Goal: Transaction & Acquisition: Obtain resource

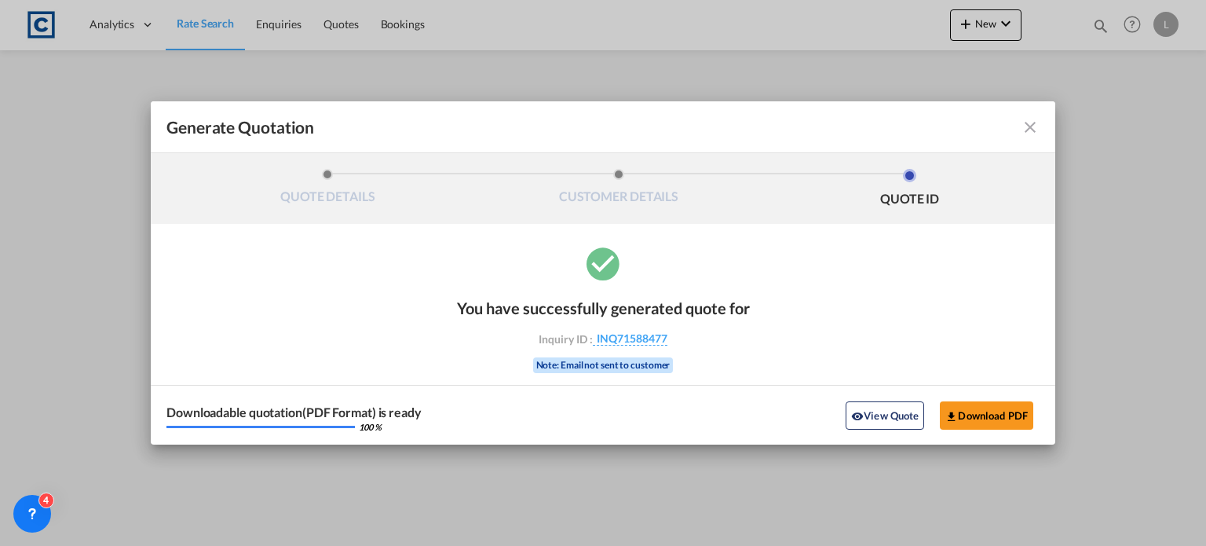
click at [1025, 126] on md-icon "icon-close fg-AAA8AD cursor m-0" at bounding box center [1030, 127] width 19 height 19
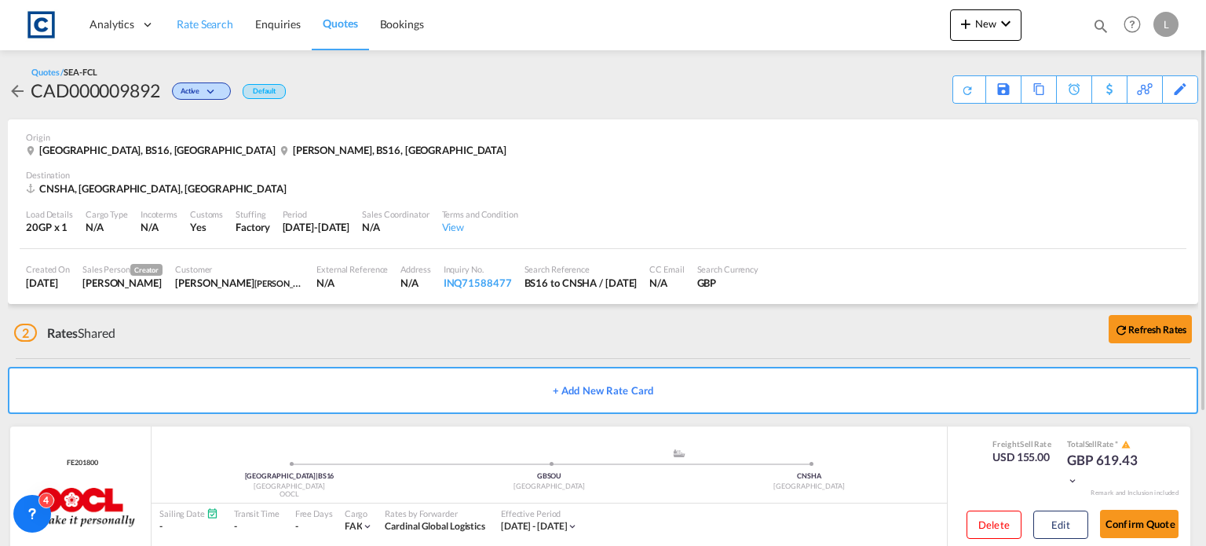
click at [211, 24] on span "Rate Search" at bounding box center [205, 23] width 57 height 13
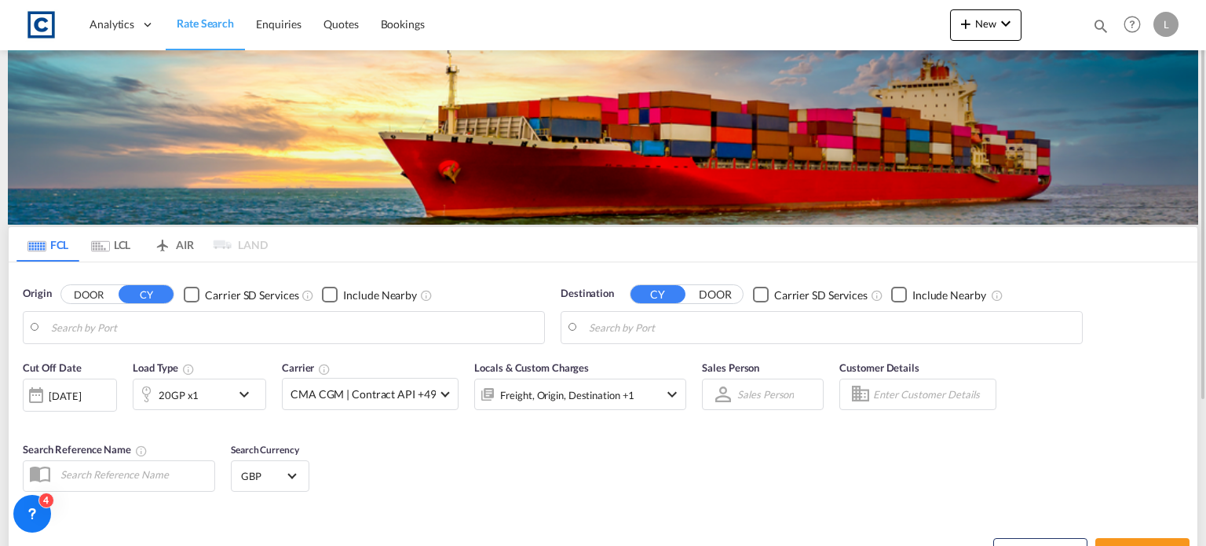
type input "GB-BS16, [GEOGRAPHIC_DATA]"
type input "[GEOGRAPHIC_DATA], [GEOGRAPHIC_DATA]"
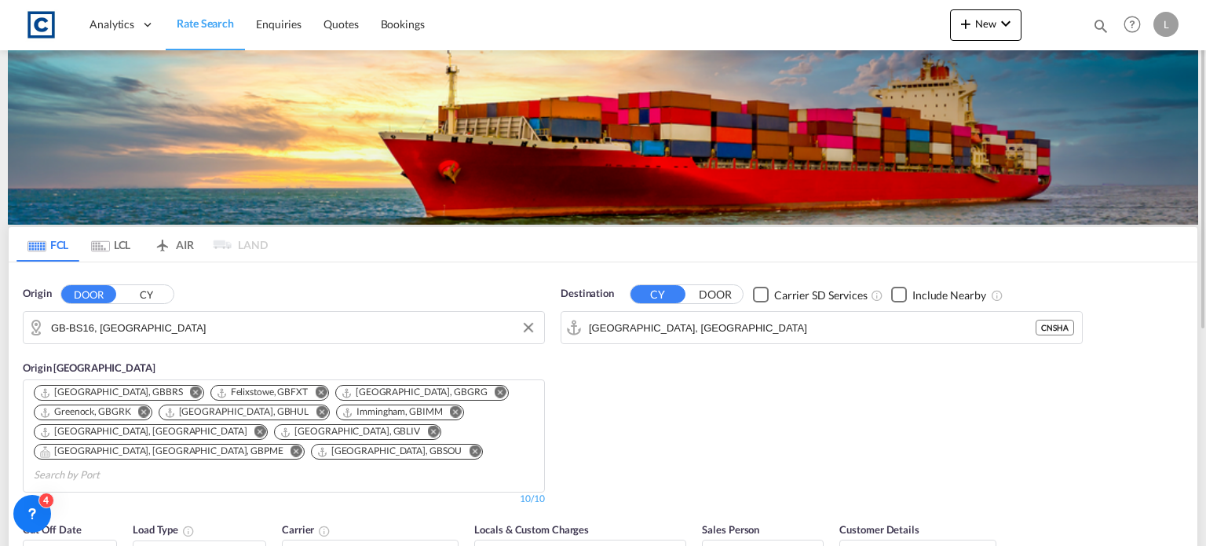
click at [232, 324] on input "GB-BS16, [GEOGRAPHIC_DATA]" at bounding box center [293, 328] width 485 height 24
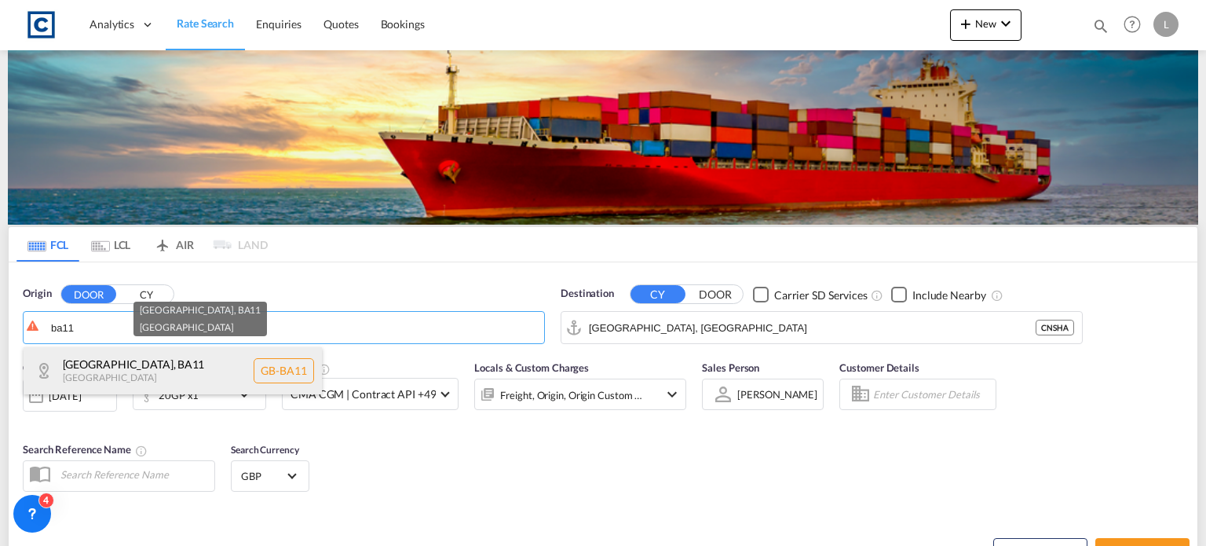
click at [159, 357] on div "[GEOGRAPHIC_DATA] , BA11 [GEOGRAPHIC_DATA] [GEOGRAPHIC_DATA]-BA11" at bounding box center [173, 370] width 298 height 47
type input "GB-BA11, [GEOGRAPHIC_DATA]"
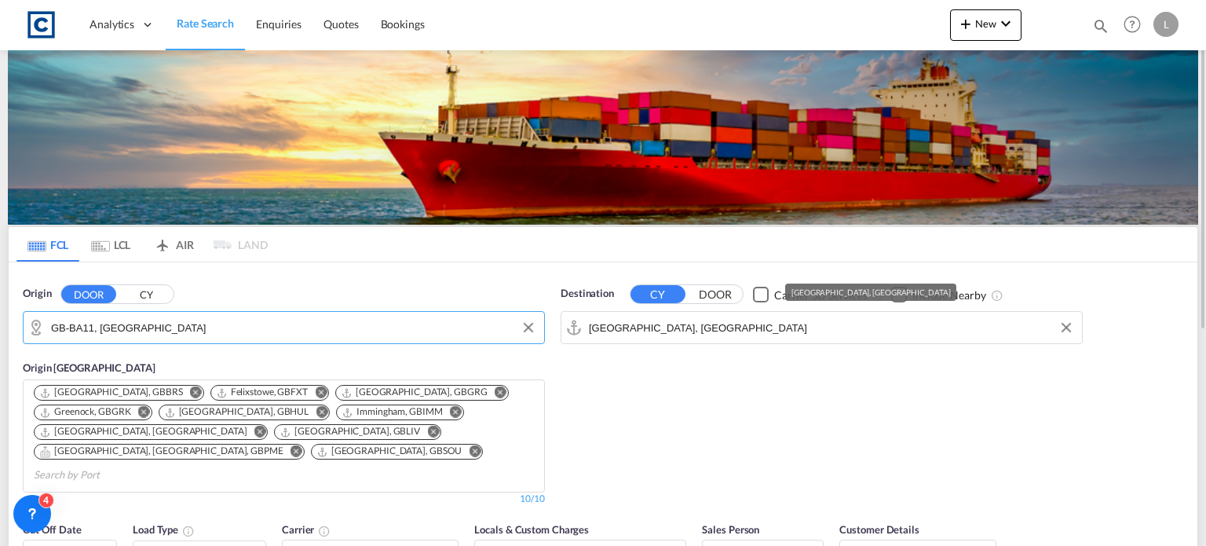
click at [713, 329] on input "[GEOGRAPHIC_DATA], [GEOGRAPHIC_DATA]" at bounding box center [831, 328] width 485 height 24
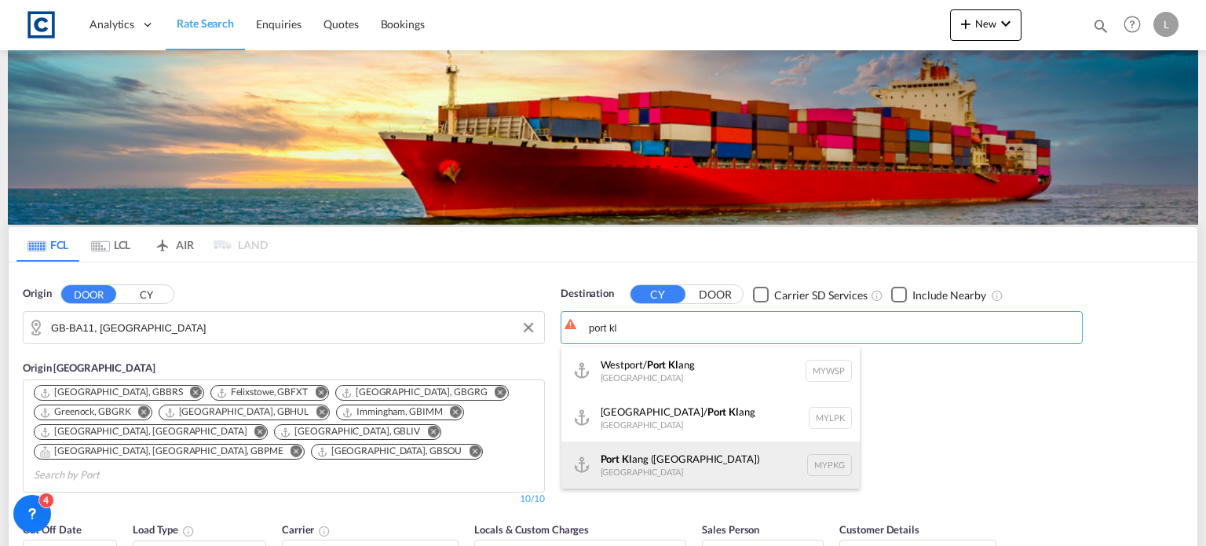
click at [669, 455] on div "Port [PERSON_NAME] ([GEOGRAPHIC_DATA]) [GEOGRAPHIC_DATA] MYPKG" at bounding box center [710, 464] width 298 height 47
type input "[GEOGRAPHIC_DATA] ([GEOGRAPHIC_DATA]), MYPKG"
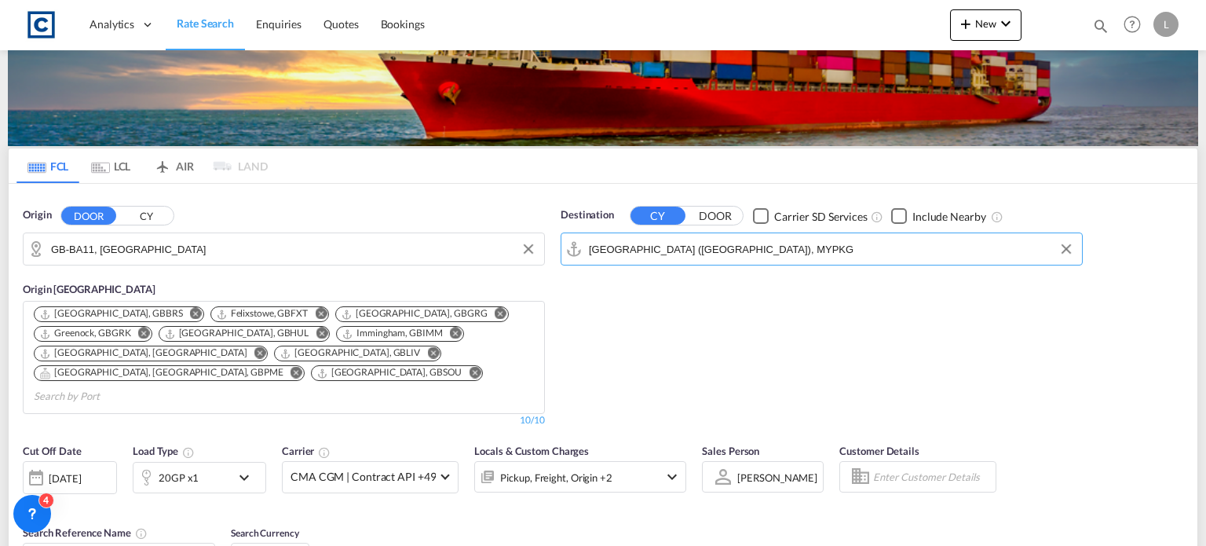
scroll to position [157, 0]
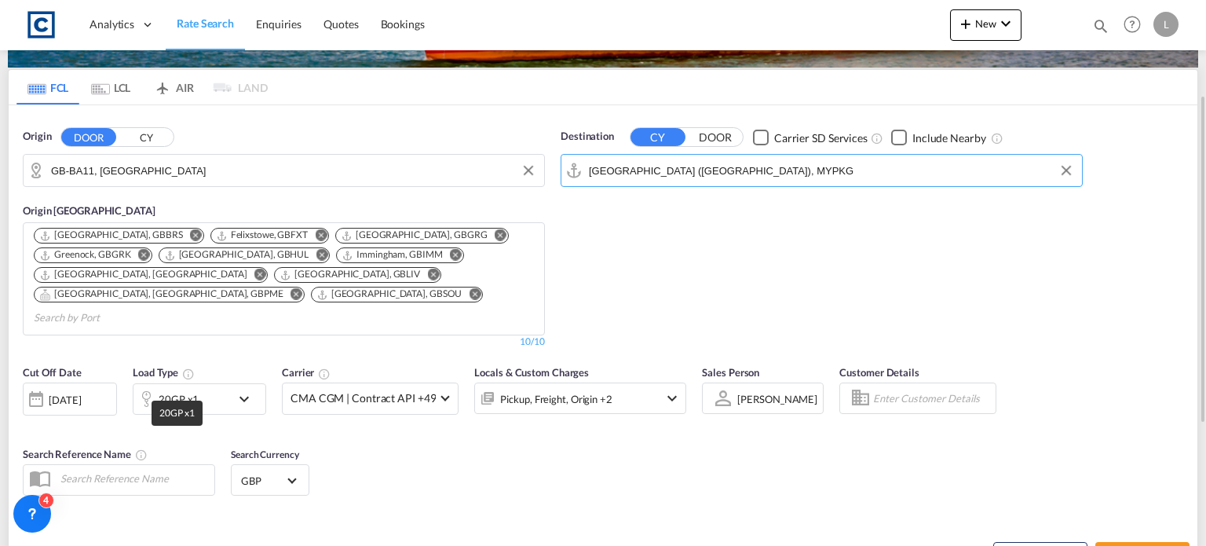
click at [192, 388] on div "20GP x1" at bounding box center [179, 399] width 40 height 22
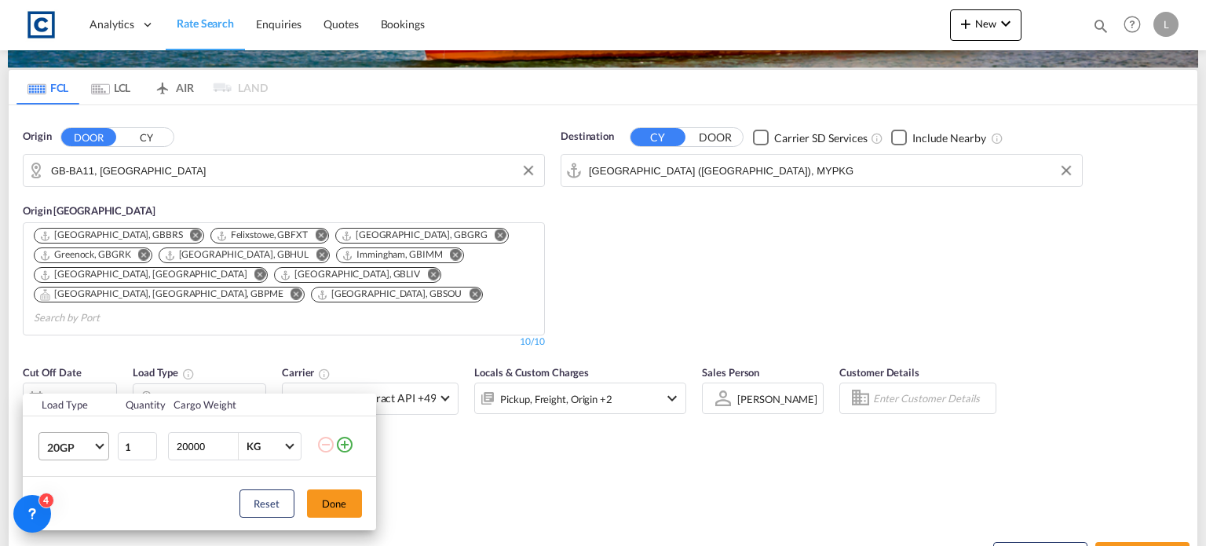
click at [75, 448] on span "20GP" at bounding box center [70, 448] width 46 height 16
drag, startPoint x: 70, startPoint y: 426, endPoint x: 86, endPoint y: 436, distance: 18.3
click at [70, 429] on div "40HC" at bounding box center [60, 432] width 29 height 16
click at [344, 492] on button "Done" at bounding box center [334, 503] width 55 height 28
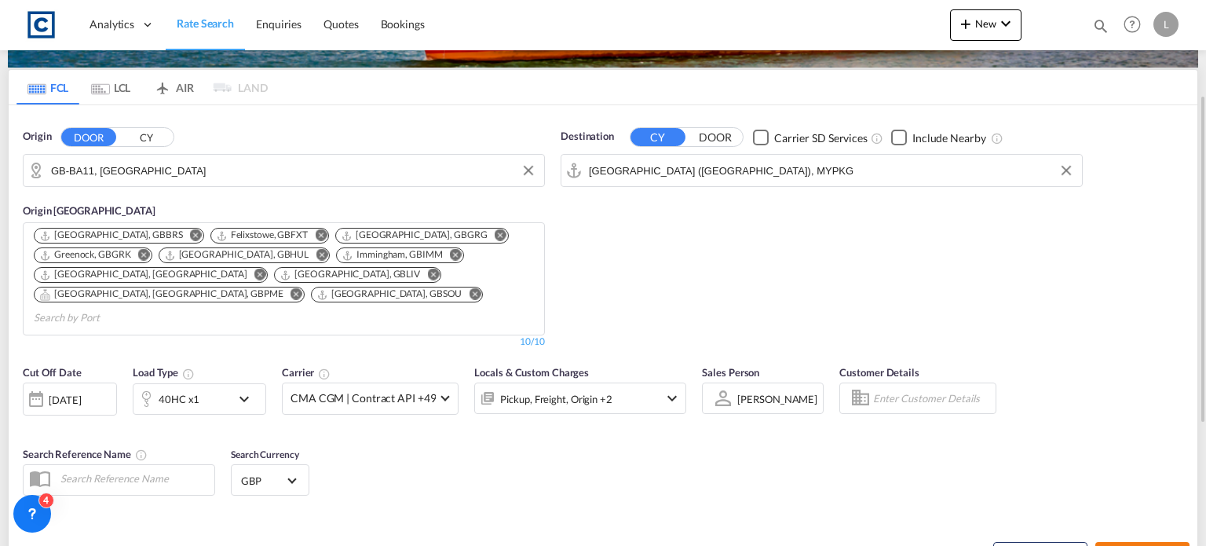
click at [1146, 542] on button "Search Rates" at bounding box center [1142, 556] width 94 height 28
type input "BA11 to MYPKG / [DATE]"
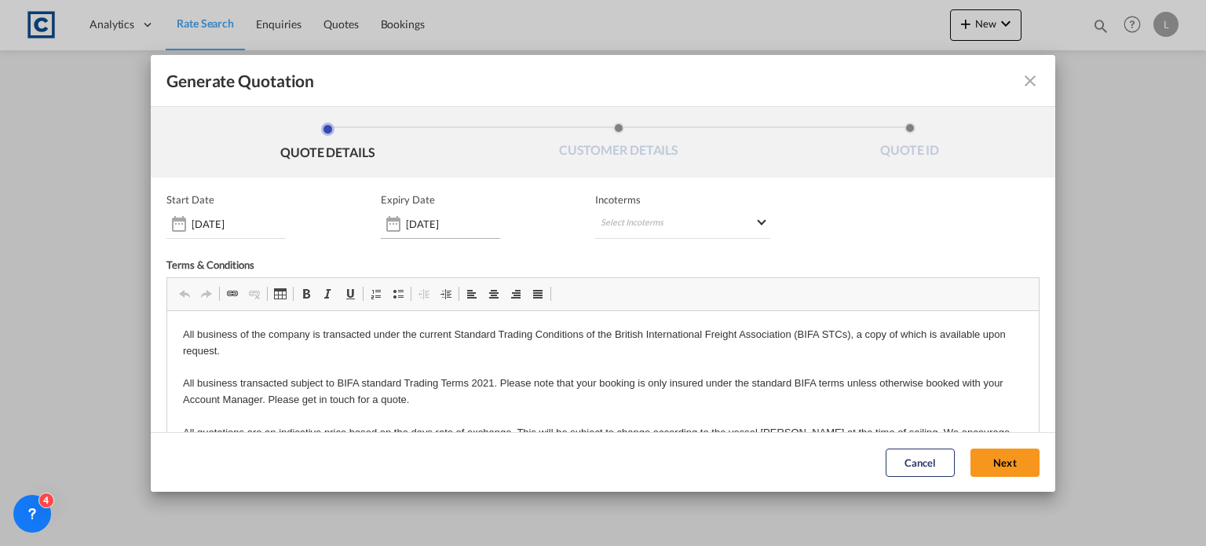
click at [396, 220] on div "Generate QuotationQUOTE ..." at bounding box center [393, 223] width 25 height 31
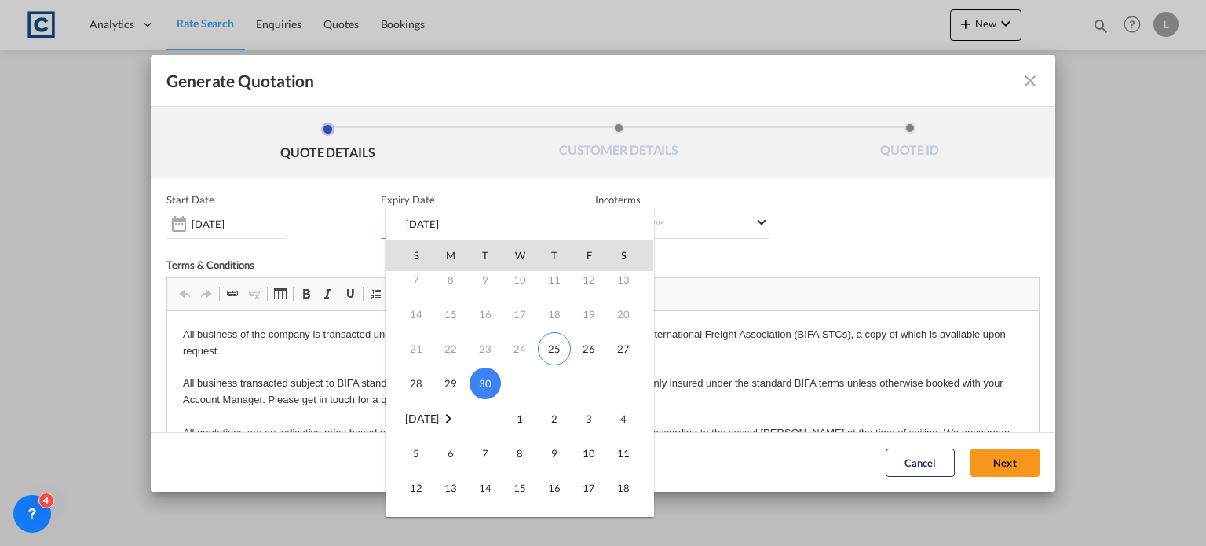
scroll to position [157, 0]
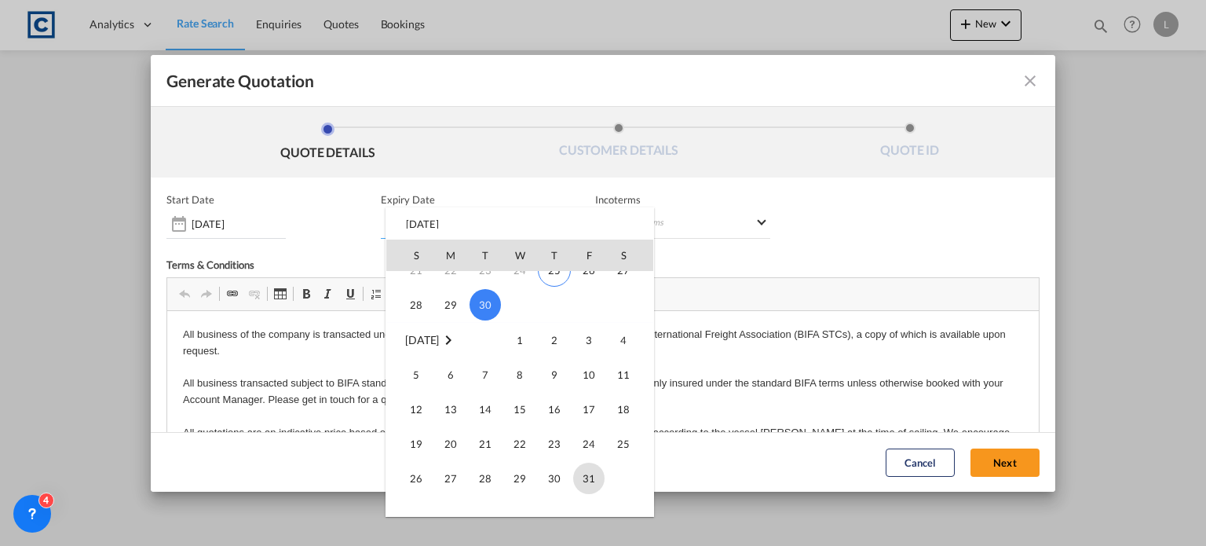
click at [590, 473] on span "31" at bounding box center [588, 477] width 31 height 31
type input "[DATE]"
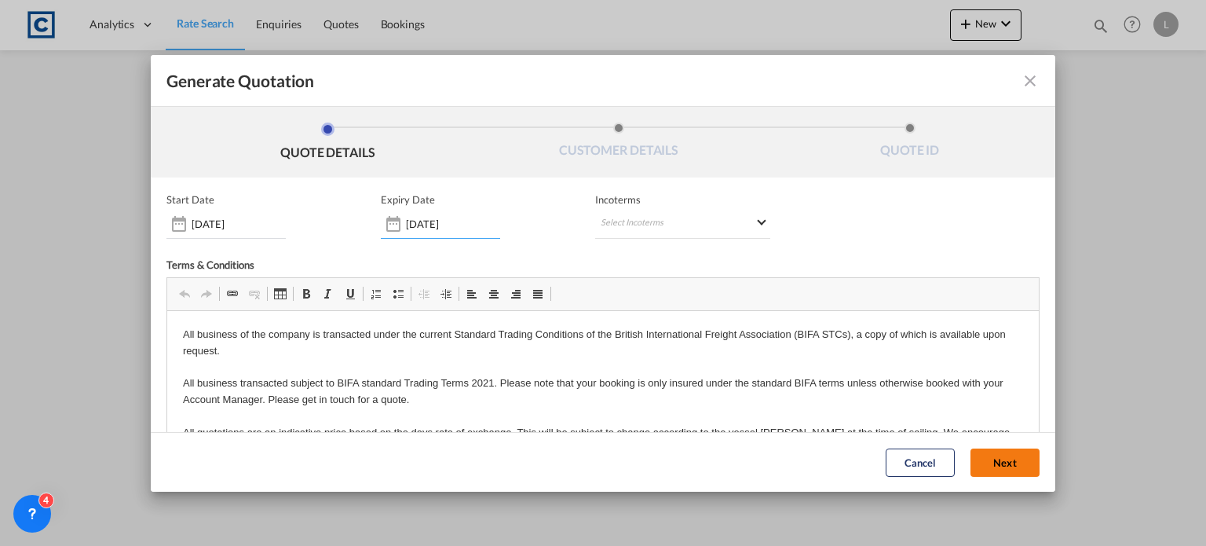
click at [970, 466] on button "Next" at bounding box center [1004, 462] width 69 height 28
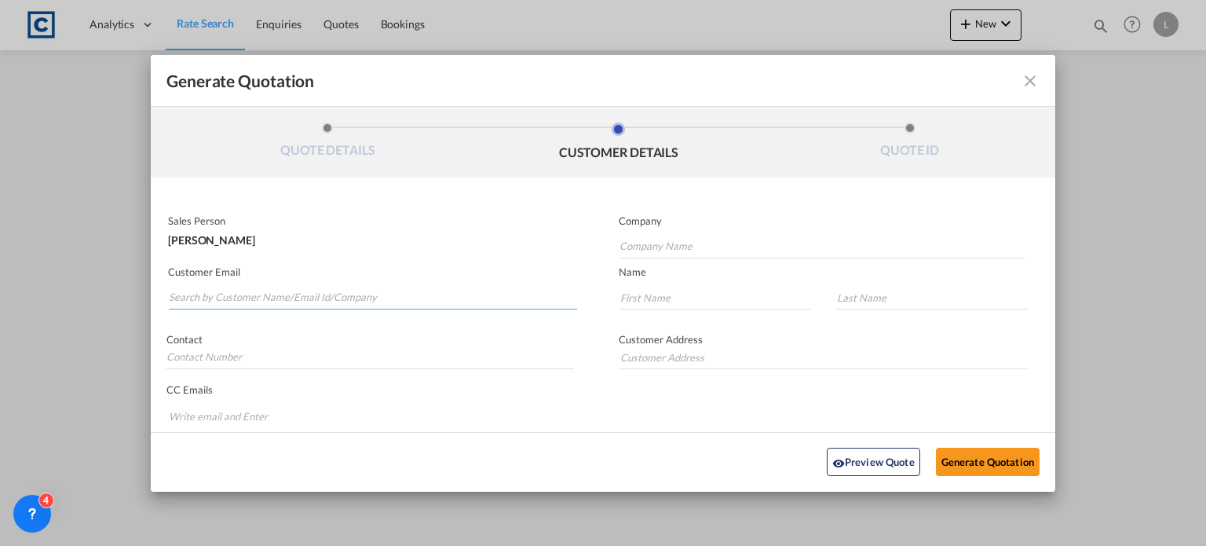
click at [192, 291] on input "Search by Customer Name/Email Id/Company" at bounding box center [373, 298] width 408 height 24
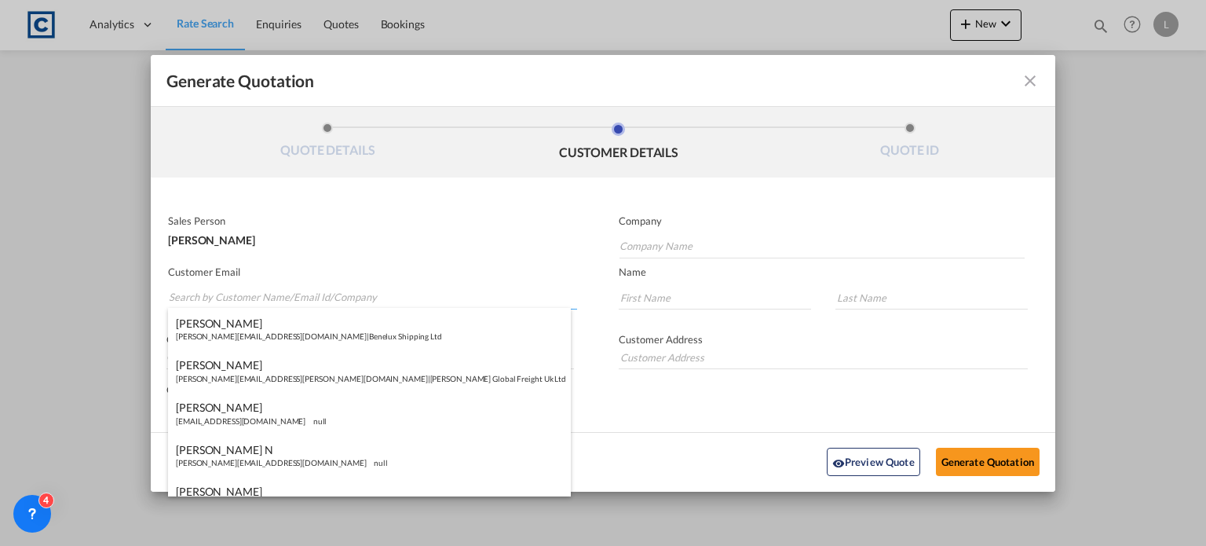
paste input "[PERSON_NAME] <[PERSON_NAME][EMAIL_ADDRESS][PERSON_NAME][DOMAIN_NAME]>"
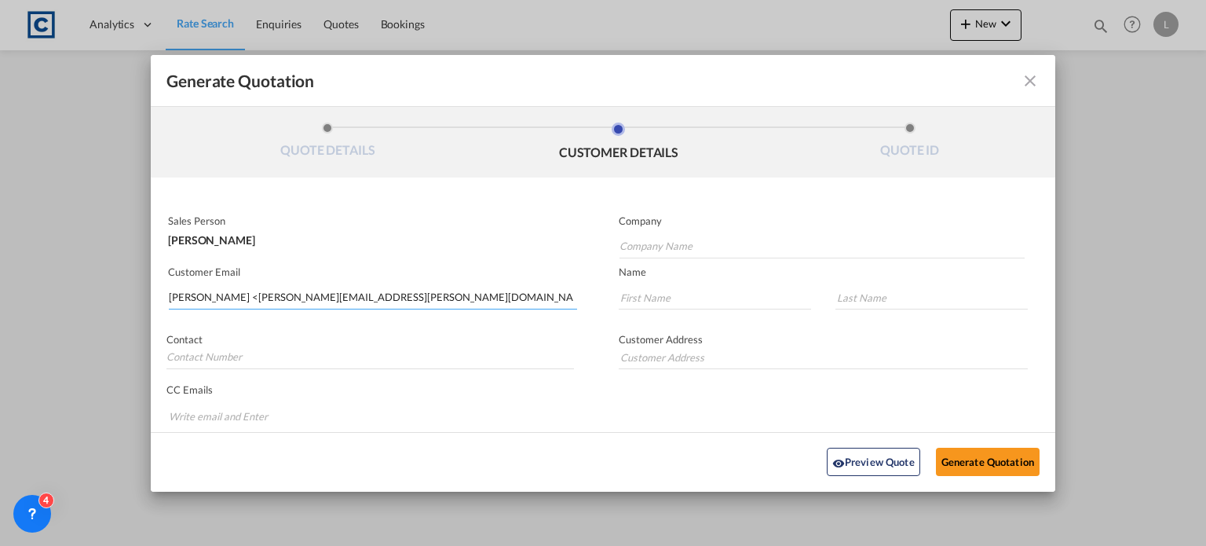
click at [220, 296] on input "[PERSON_NAME] <[PERSON_NAME][EMAIL_ADDRESS][PERSON_NAME][DOMAIN_NAME]>" at bounding box center [373, 298] width 408 height 24
click at [287, 288] on input "[PERSON_NAME][EMAIL_ADDRESS][PERSON_NAME][DOMAIN_NAME]>" at bounding box center [373, 298] width 408 height 24
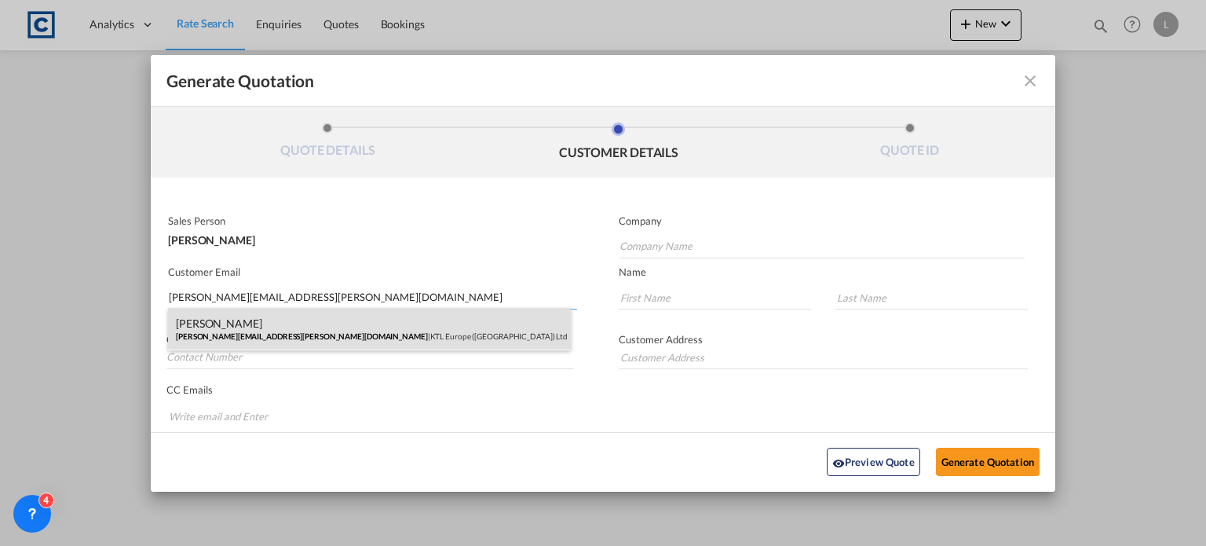
type input "[PERSON_NAME][EMAIL_ADDRESS][PERSON_NAME][DOMAIN_NAME]"
click at [233, 329] on div "[PERSON_NAME] [PERSON_NAME][EMAIL_ADDRESS][PERSON_NAME][DOMAIN_NAME] | KTL Euro…" at bounding box center [369, 329] width 403 height 42
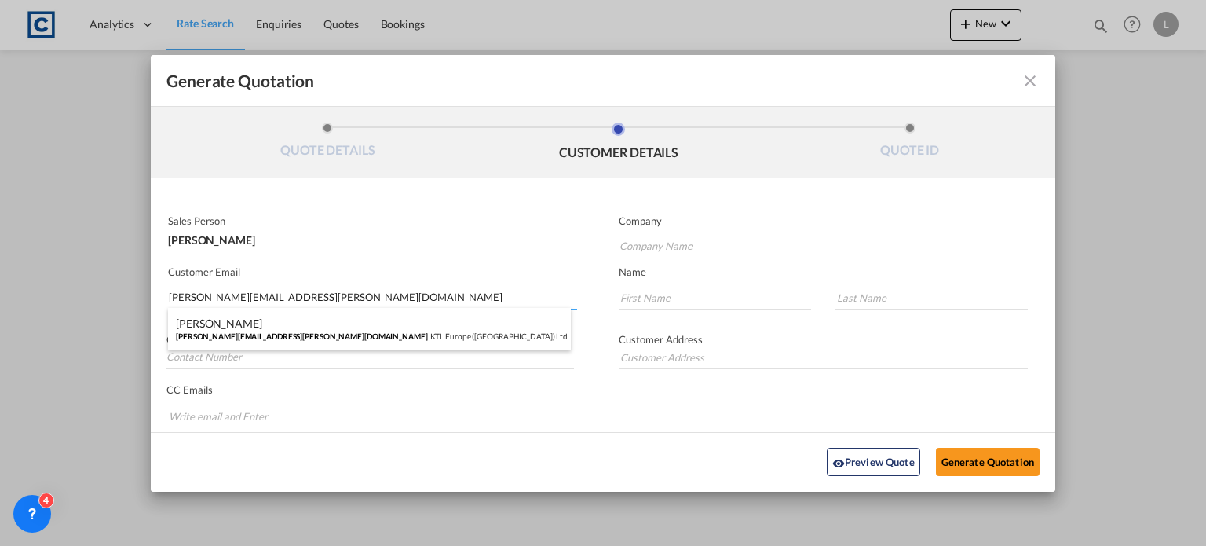
type input "KTL Europe ([GEOGRAPHIC_DATA]) Ltd"
type input "[PERSON_NAME]"
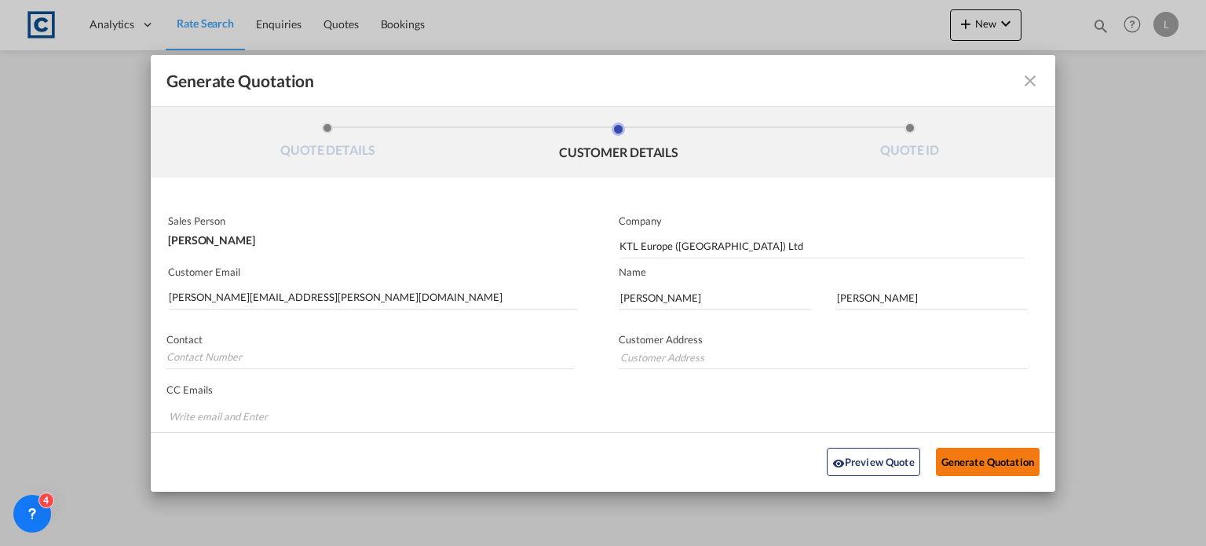
click at [957, 459] on button "Generate Quotation" at bounding box center [988, 462] width 104 height 28
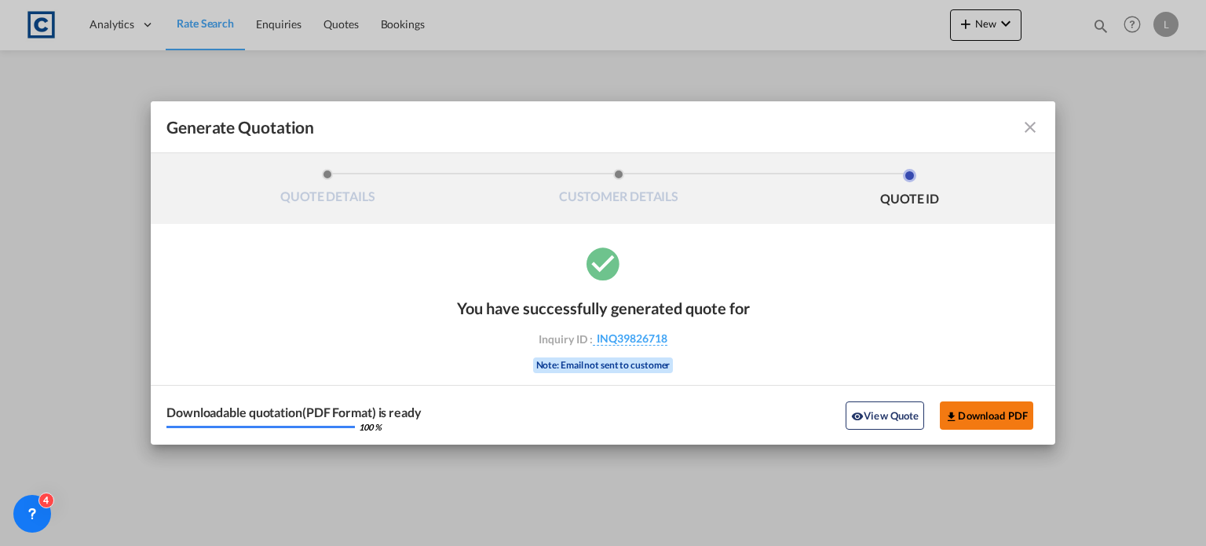
click at [986, 416] on button "Download PDF" at bounding box center [986, 415] width 93 height 28
